Goal: Information Seeking & Learning: Find specific fact

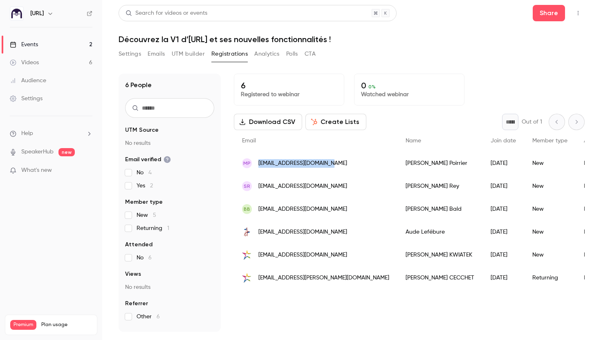
drag, startPoint x: 347, startPoint y: 166, endPoint x: 255, endPoint y: 164, distance: 91.6
click at [255, 164] on div "MP [EMAIL_ADDRESS][DOMAIN_NAME]" at bounding box center [316, 163] width 164 height 23
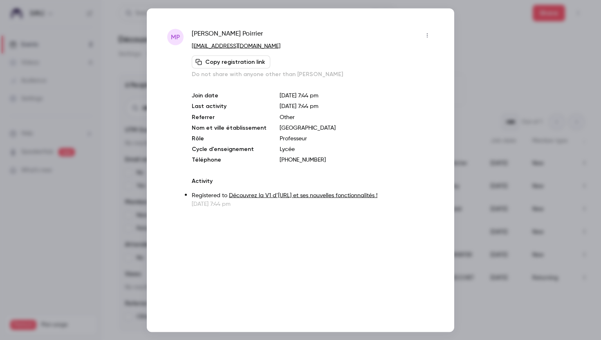
click at [488, 55] on div at bounding box center [300, 170] width 601 height 340
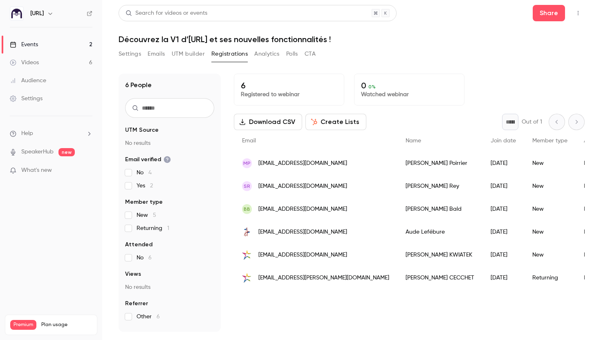
click at [341, 185] on div "SR [EMAIL_ADDRESS][DOMAIN_NAME]" at bounding box center [316, 186] width 164 height 23
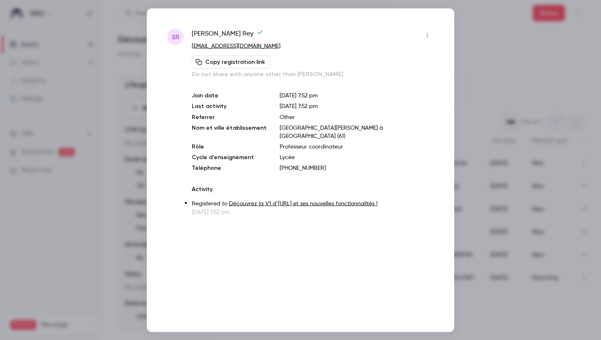
click at [532, 175] on div at bounding box center [300, 170] width 601 height 340
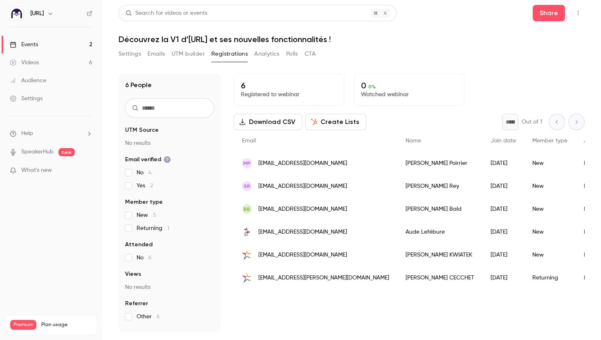
click at [338, 226] on div "[EMAIL_ADDRESS][DOMAIN_NAME]" at bounding box center [316, 231] width 164 height 23
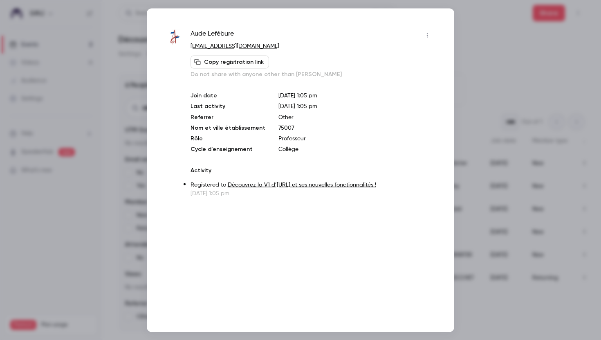
click at [513, 164] on div at bounding box center [300, 170] width 601 height 340
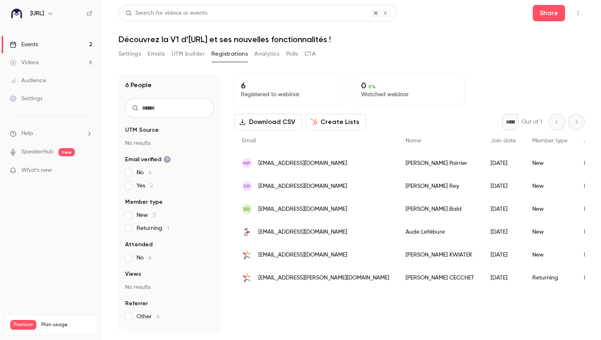
click at [349, 166] on div "MP [EMAIL_ADDRESS][DOMAIN_NAME]" at bounding box center [316, 163] width 164 height 23
click at [340, 185] on div "SR [EMAIL_ADDRESS][DOMAIN_NAME]" at bounding box center [316, 186] width 164 height 23
click at [339, 211] on div "BB [EMAIL_ADDRESS][DOMAIN_NAME]" at bounding box center [316, 208] width 164 height 23
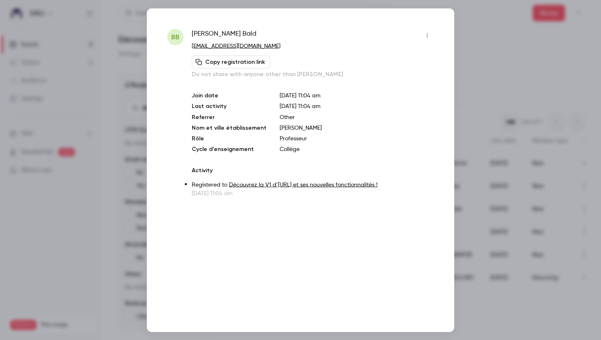
click at [464, 204] on div at bounding box center [300, 170] width 601 height 340
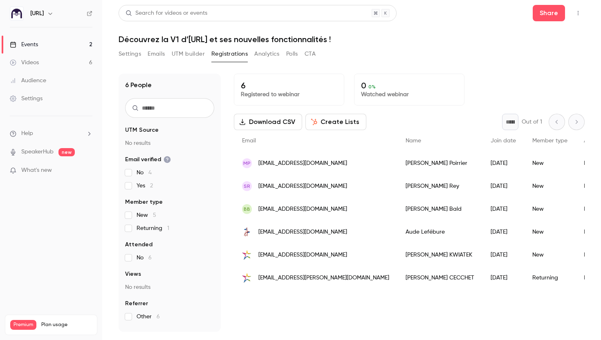
click at [347, 166] on div "MP [EMAIL_ADDRESS][DOMAIN_NAME]" at bounding box center [316, 163] width 164 height 23
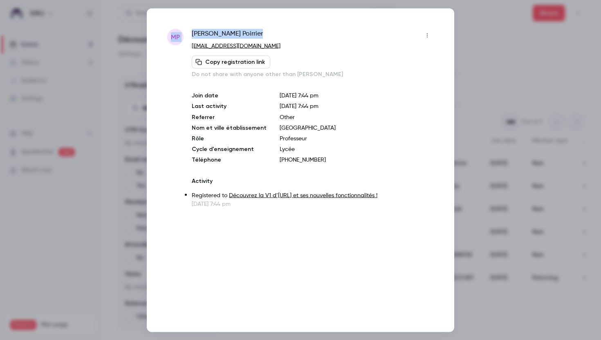
drag, startPoint x: 262, startPoint y: 32, endPoint x: 170, endPoint y: 31, distance: 92.4
click at [170, 31] on div "MP [PERSON_NAME] [EMAIL_ADDRESS][DOMAIN_NAME] Copy registration link Do not sha…" at bounding box center [300, 118] width 267 height 179
copy div "MP [PERSON_NAME]"
click at [278, 40] on div "[PERSON_NAME]" at bounding box center [313, 35] width 242 height 13
drag, startPoint x: 349, startPoint y: 130, endPoint x: 266, endPoint y: 128, distance: 83.4
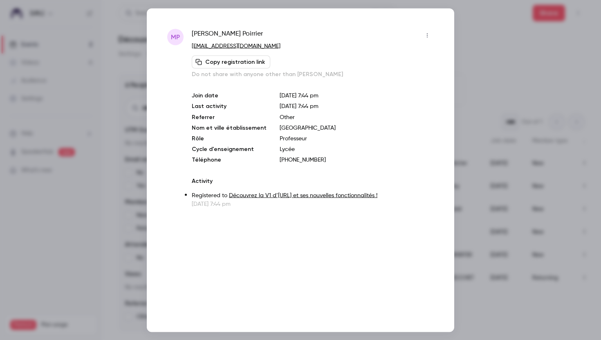
click at [266, 128] on div "Join date [DATE] 7:44 pm Last activity [DATE] 7:44 pm Referrer Other Nom et vil…" at bounding box center [313, 127] width 242 height 72
copy div "Nom et ville établissement [GEOGRAPHIC_DATA]"
click at [496, 59] on div at bounding box center [300, 170] width 601 height 340
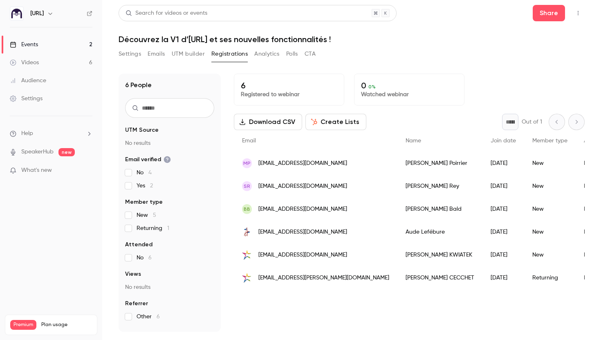
click at [60, 75] on link "Audience" at bounding box center [51, 81] width 102 height 18
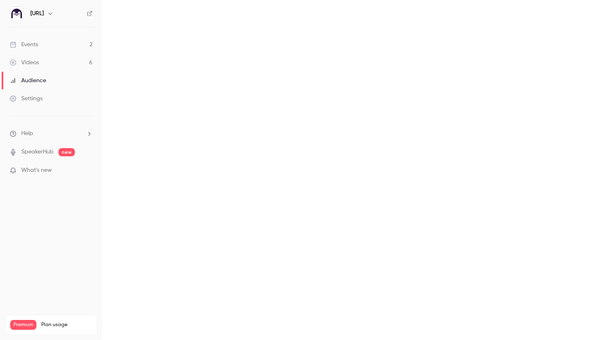
click at [55, 58] on link "Videos 6" at bounding box center [51, 63] width 102 height 18
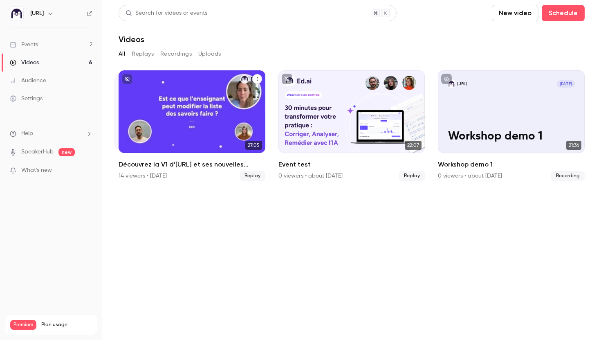
click at [200, 109] on div "Découvrez la V1 d’Ed.ai et ses nouvelles fonctionnalités !" at bounding box center [192, 111] width 147 height 83
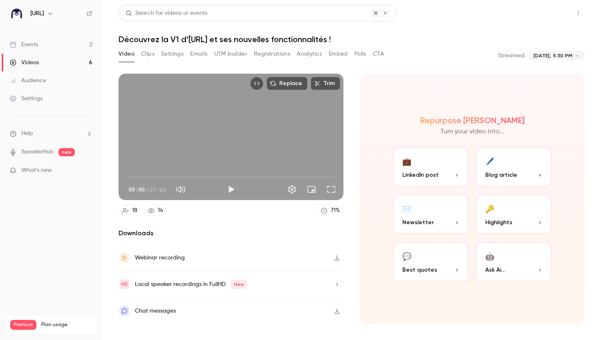
click at [549, 18] on button "Share" at bounding box center [549, 13] width 32 height 16
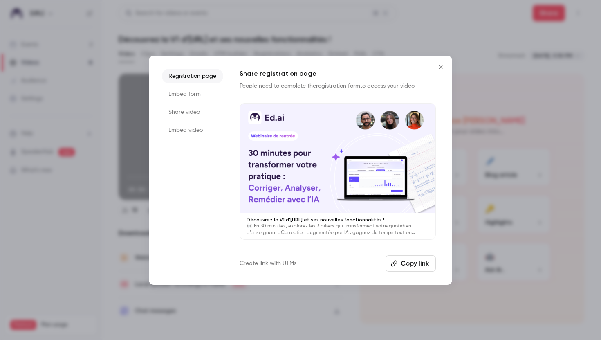
click at [188, 94] on li "Embed form" at bounding box center [192, 94] width 61 height 15
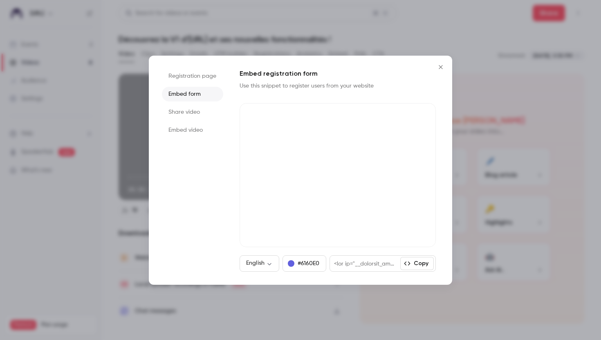
click at [191, 113] on li "Share video" at bounding box center [192, 112] width 61 height 15
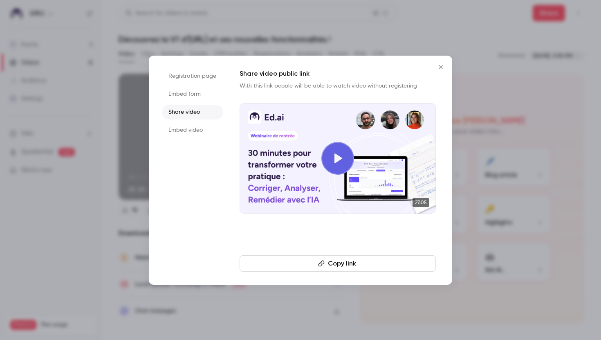
click at [433, 64] on button "Close" at bounding box center [440, 67] width 16 height 16
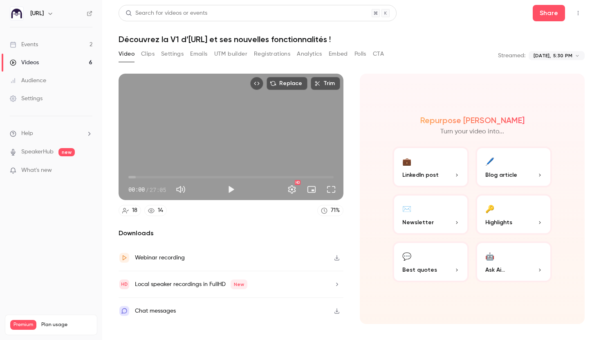
click at [123, 56] on button "Video" at bounding box center [127, 53] width 16 height 13
click at [47, 65] on link "Videos 6" at bounding box center [51, 63] width 102 height 18
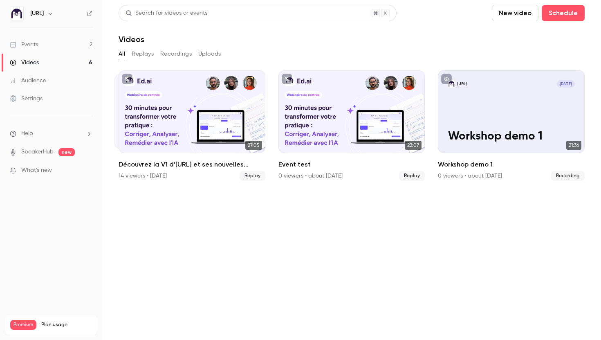
click at [144, 56] on button "Replays" at bounding box center [143, 53] width 22 height 13
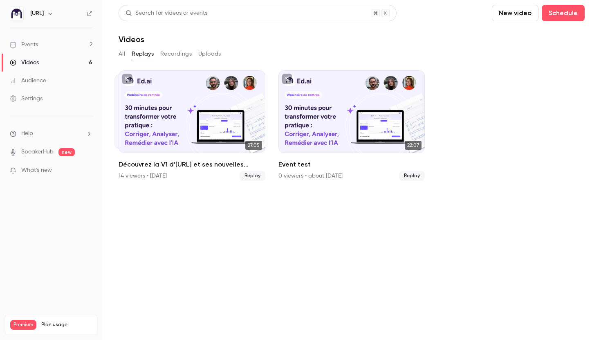
click at [175, 53] on button "Recordings" at bounding box center [175, 53] width 31 height 13
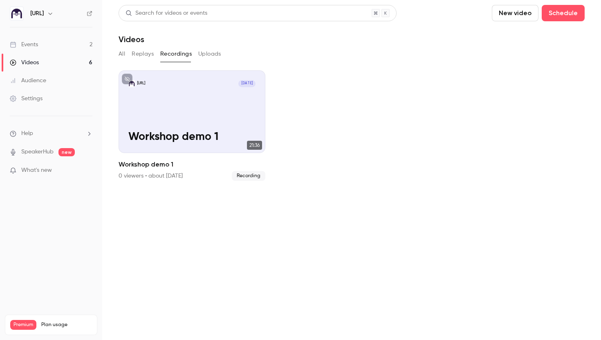
click at [128, 52] on div "All Replays Recordings Uploads" at bounding box center [352, 53] width 466 height 13
click at [120, 55] on button "All" at bounding box center [122, 53] width 7 height 13
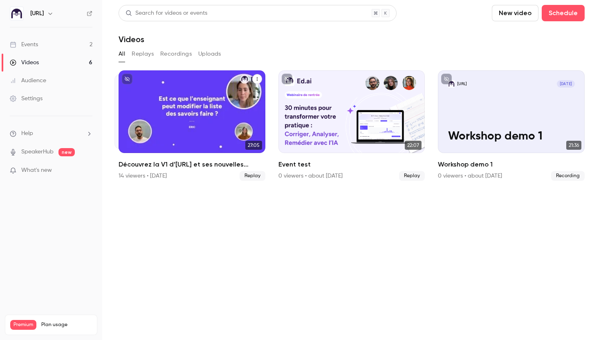
click at [256, 76] on button "Découvrez la V1 d’Ed.ai et ses nouvelles fonctionnalités !" at bounding box center [257, 79] width 10 height 10
click at [270, 50] on div at bounding box center [300, 170] width 601 height 340
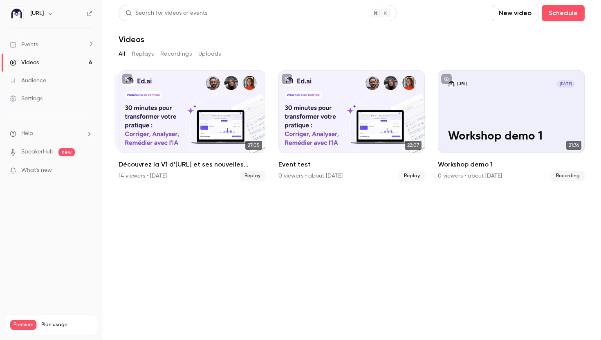
click at [40, 81] on div "Audience" at bounding box center [28, 80] width 36 height 8
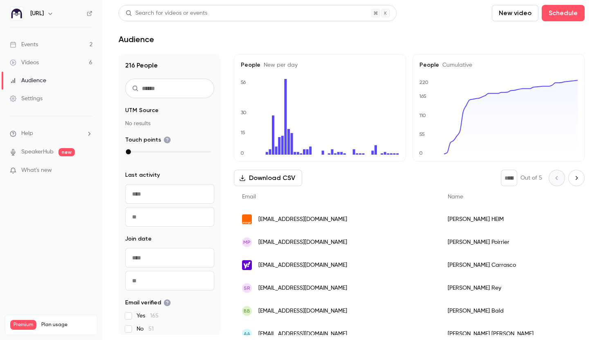
click at [60, 44] on link "Events 2" at bounding box center [51, 45] width 102 height 18
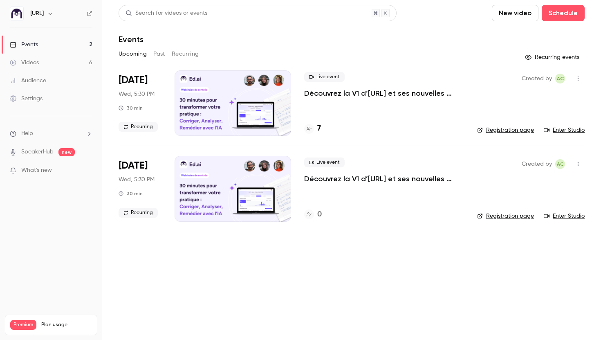
click at [320, 129] on h4 "7" at bounding box center [319, 128] width 4 height 11
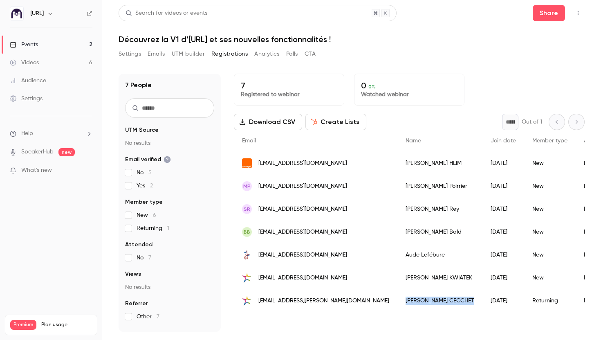
drag, startPoint x: 433, startPoint y: 299, endPoint x: 376, endPoint y: 298, distance: 57.2
click at [397, 298] on div "[PERSON_NAME]" at bounding box center [439, 300] width 85 height 23
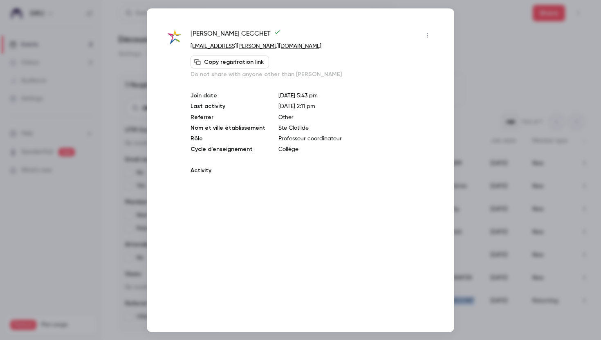
copy div "[PERSON_NAME]"
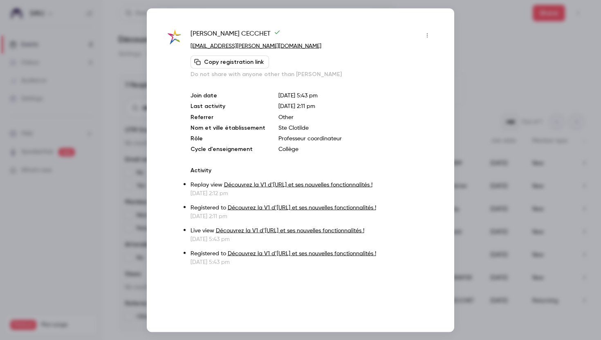
click at [534, 97] on div at bounding box center [300, 170] width 601 height 340
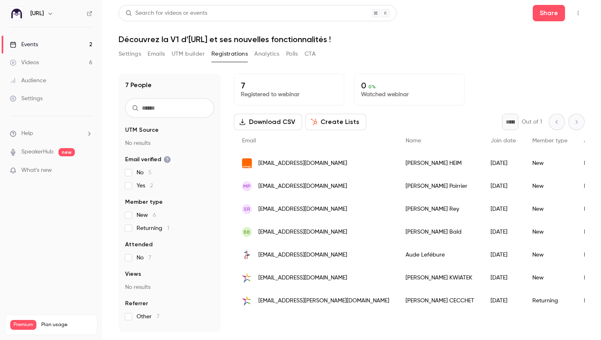
click at [430, 231] on div "[PERSON_NAME]" at bounding box center [439, 231] width 85 height 23
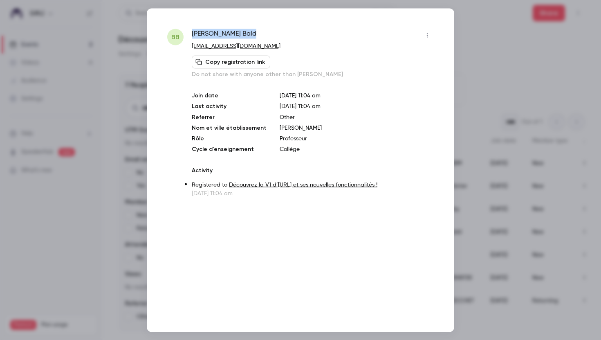
drag, startPoint x: 248, startPoint y: 37, endPoint x: 183, endPoint y: 36, distance: 65.0
click at [183, 36] on div "BB [PERSON_NAME] Bald [EMAIL_ADDRESS][DOMAIN_NAME] Copy registration link Do no…" at bounding box center [300, 113] width 267 height 168
copy div "[PERSON_NAME]"
click at [493, 88] on div at bounding box center [300, 170] width 601 height 340
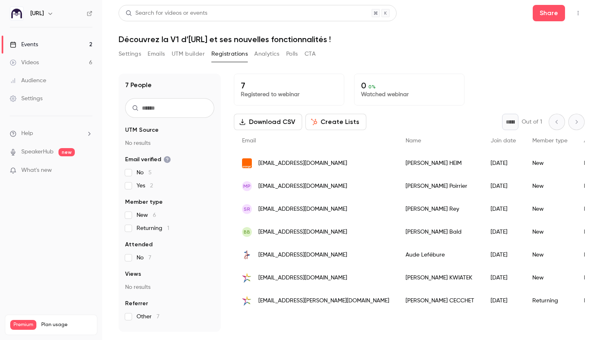
click at [364, 229] on div "BB [EMAIL_ADDRESS][DOMAIN_NAME]" at bounding box center [316, 231] width 164 height 23
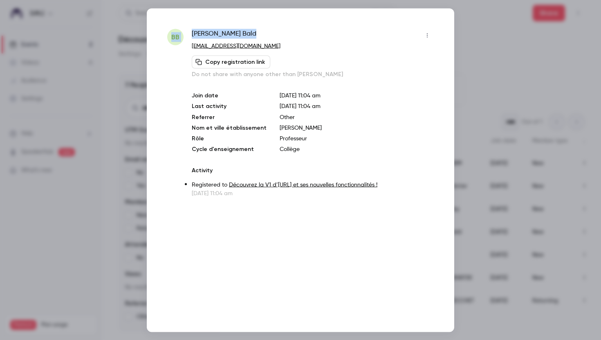
drag, startPoint x: 243, startPoint y: 38, endPoint x: 170, endPoint y: 38, distance: 73.2
click at [170, 38] on div "BB [PERSON_NAME] Bald [EMAIL_ADDRESS][DOMAIN_NAME] Copy registration link Do no…" at bounding box center [300, 113] width 267 height 168
copy div "BB [PERSON_NAME] Bald"
click at [479, 87] on div at bounding box center [300, 170] width 601 height 340
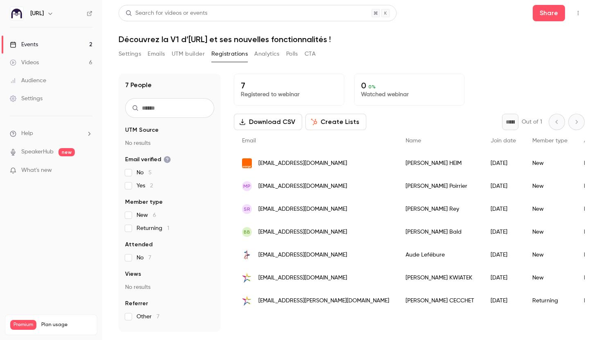
click at [367, 298] on div "[EMAIL_ADDRESS][PERSON_NAME][DOMAIN_NAME]" at bounding box center [316, 300] width 164 height 23
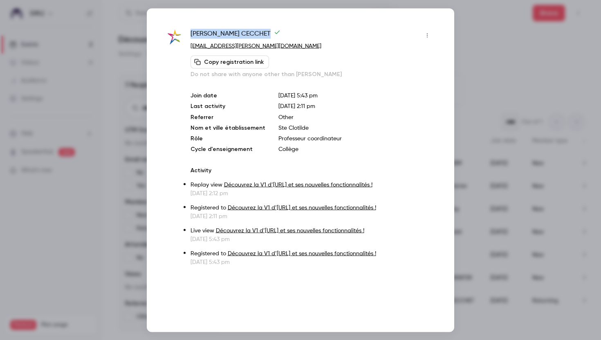
drag, startPoint x: 257, startPoint y: 35, endPoint x: 191, endPoint y: 34, distance: 66.2
click at [191, 34] on div "[PERSON_NAME]" at bounding box center [311, 35] width 243 height 13
copy span "[PERSON_NAME]"
click at [505, 71] on div at bounding box center [300, 170] width 601 height 340
